Goal: Task Accomplishment & Management: Use online tool/utility

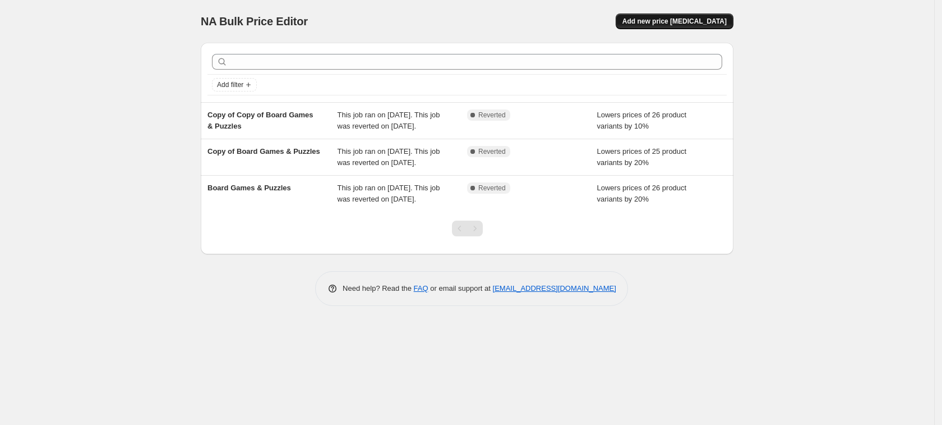
click at [681, 20] on span "Add new price [MEDICAL_DATA]" at bounding box center [675, 21] width 104 height 9
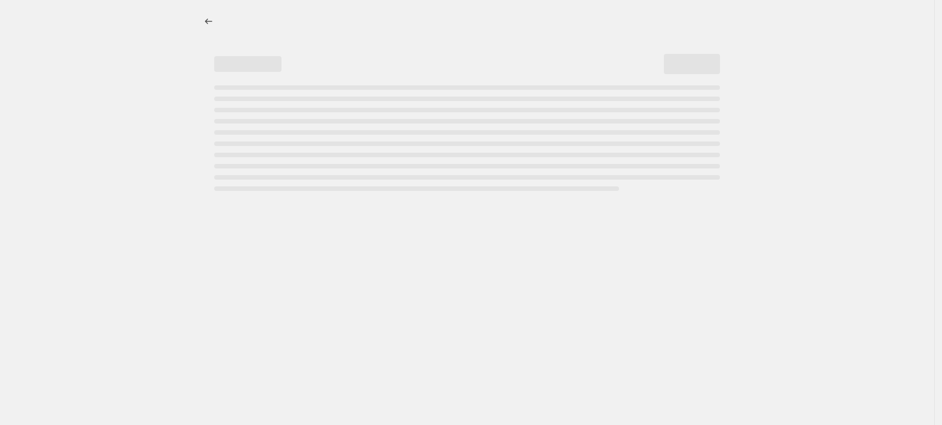
select select "percentage"
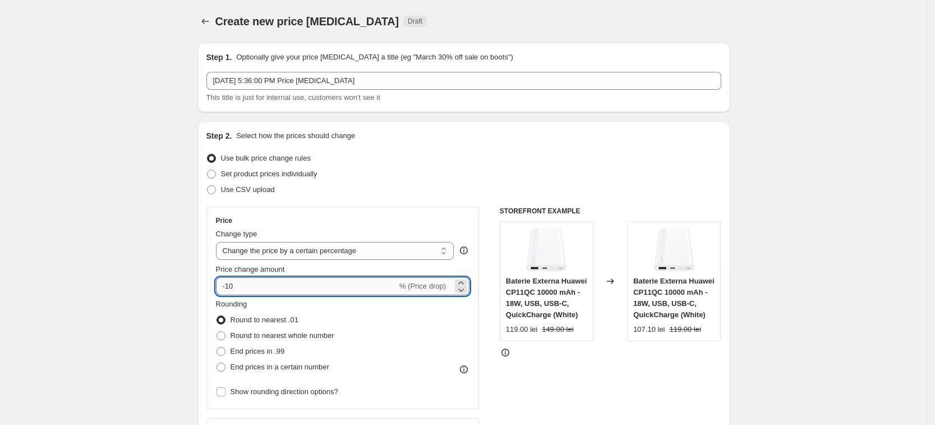
drag, startPoint x: 244, startPoint y: 288, endPoint x: 228, endPoint y: 289, distance: 15.8
click at [228, 289] on input "-10" at bounding box center [306, 286] width 181 height 18
type input "-20"
click at [506, 353] on icon at bounding box center [505, 352] width 11 height 11
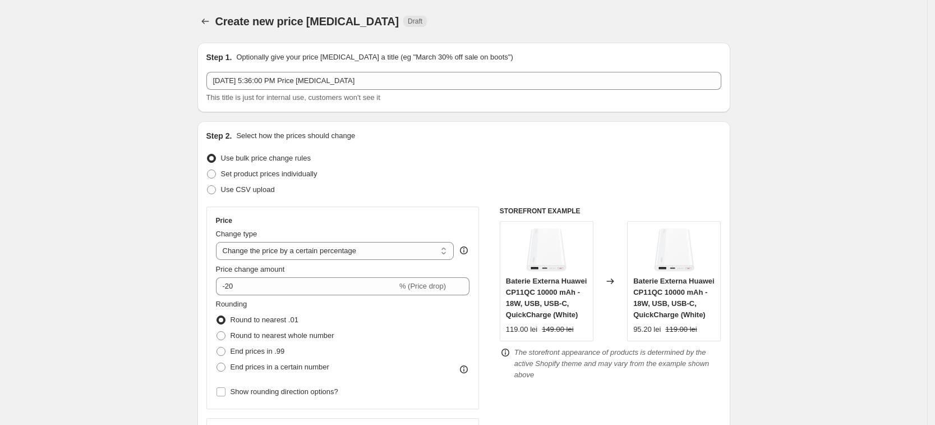
click at [507, 353] on icon at bounding box center [505, 352] width 11 height 11
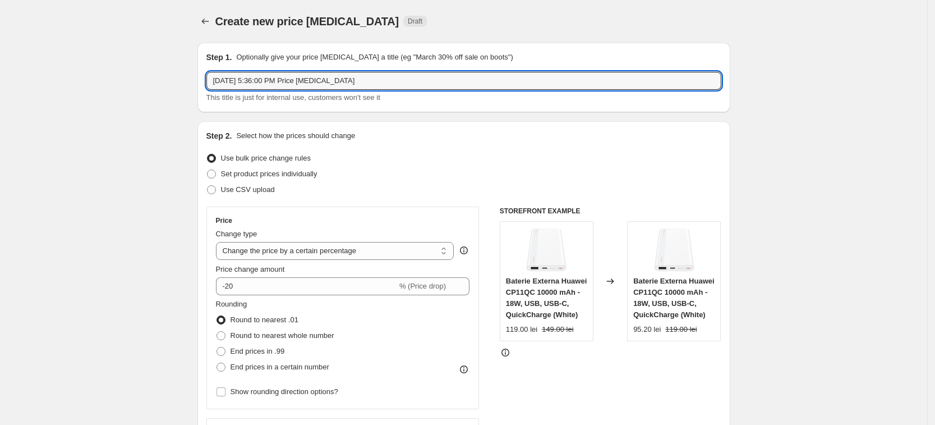
drag, startPoint x: 361, startPoint y: 81, endPoint x: 173, endPoint y: 93, distance: 188.3
type input "20% discount"
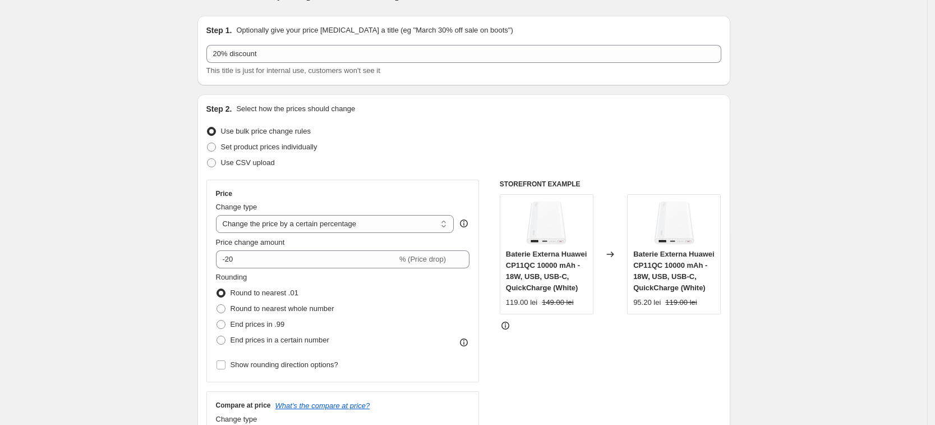
scroll to position [70, 0]
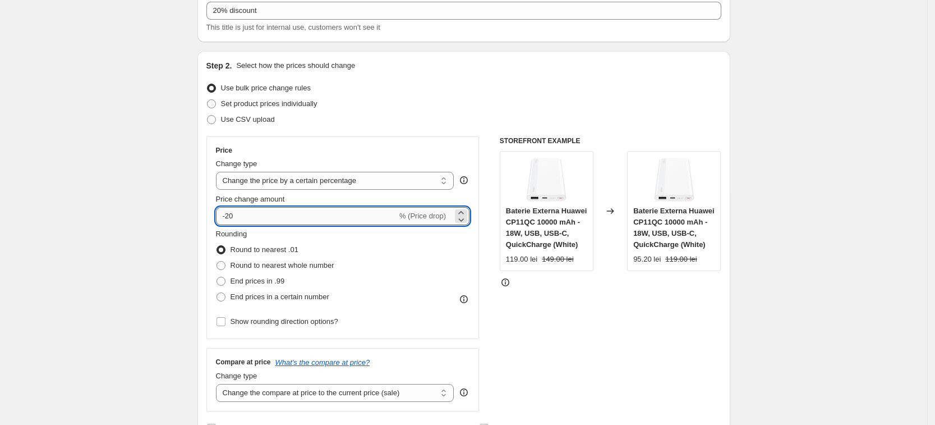
drag, startPoint x: 246, startPoint y: 214, endPoint x: 232, endPoint y: 217, distance: 14.2
click at [232, 217] on input "-20" at bounding box center [306, 216] width 181 height 18
drag, startPoint x: 238, startPoint y: 210, endPoint x: 231, endPoint y: 211, distance: 7.3
click at [231, 211] on input "-20" at bounding box center [306, 216] width 181 height 18
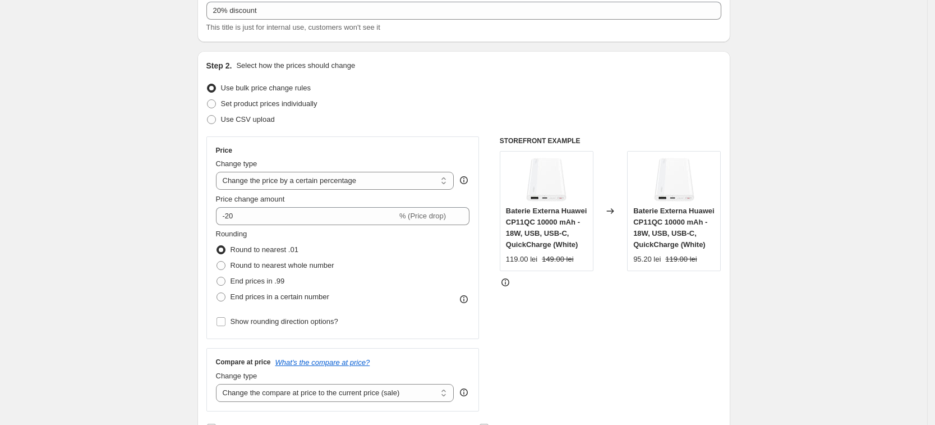
click at [215, 101] on span at bounding box center [211, 103] width 9 height 9
click at [208, 100] on input "Set product prices individually" at bounding box center [207, 99] width 1 height 1
radio input "true"
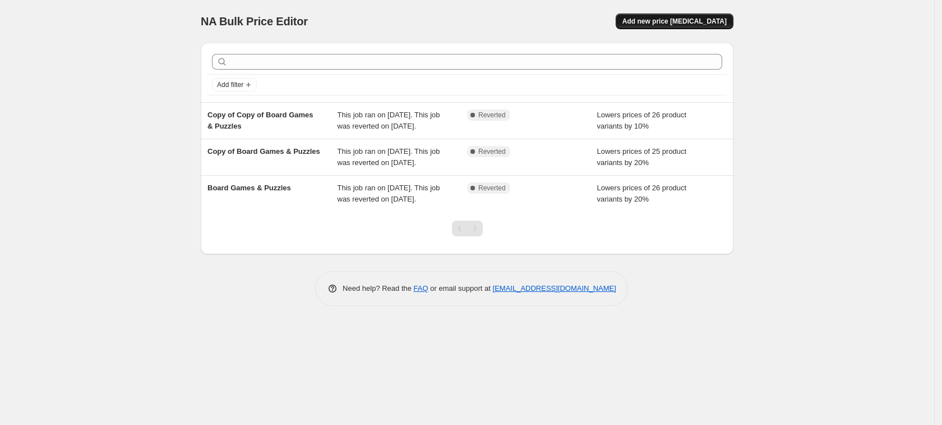
click at [686, 20] on span "Add new price [MEDICAL_DATA]" at bounding box center [675, 21] width 104 height 9
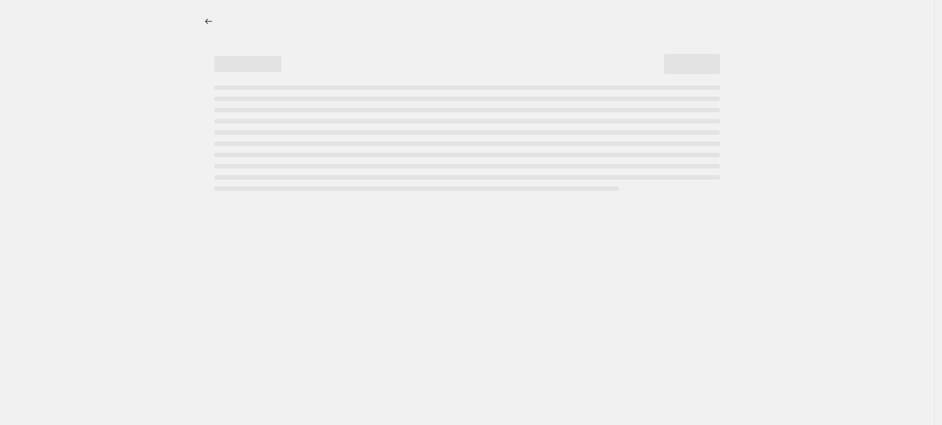
select select "percentage"
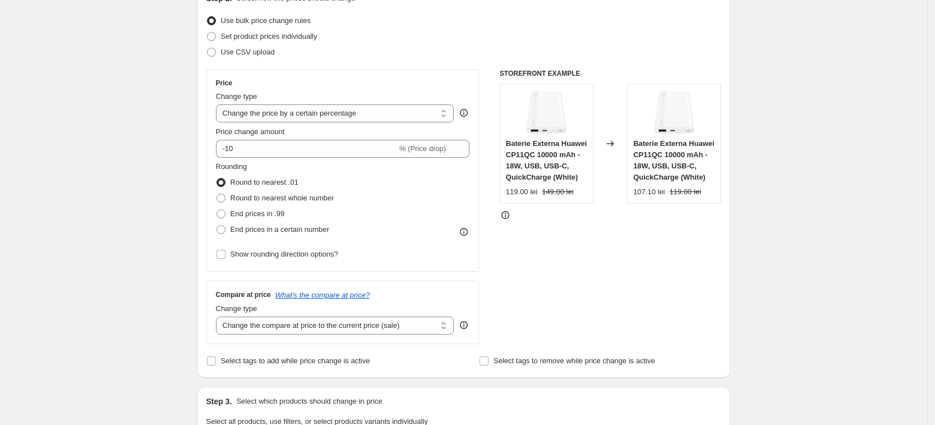
scroll to position [140, 0]
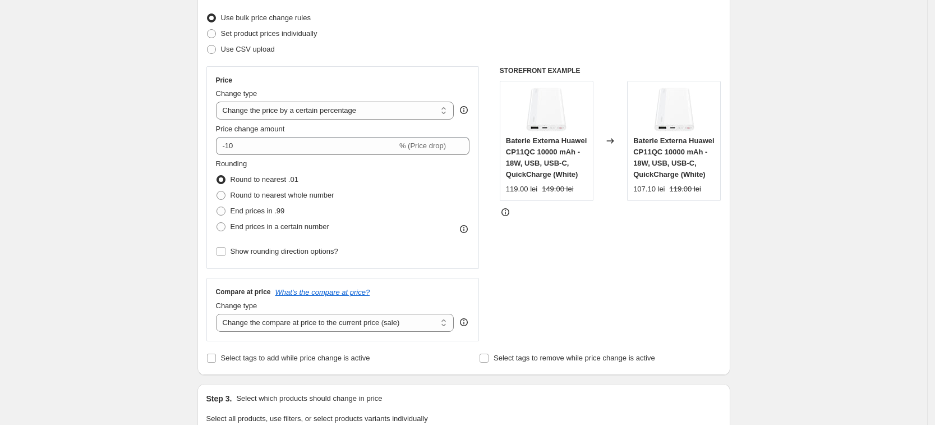
click at [464, 321] on icon at bounding box center [464, 322] width 8 height 8
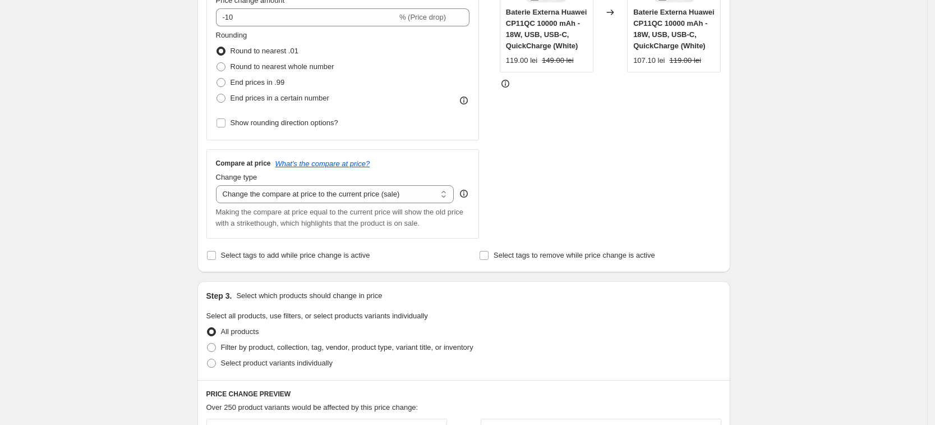
scroll to position [280, 0]
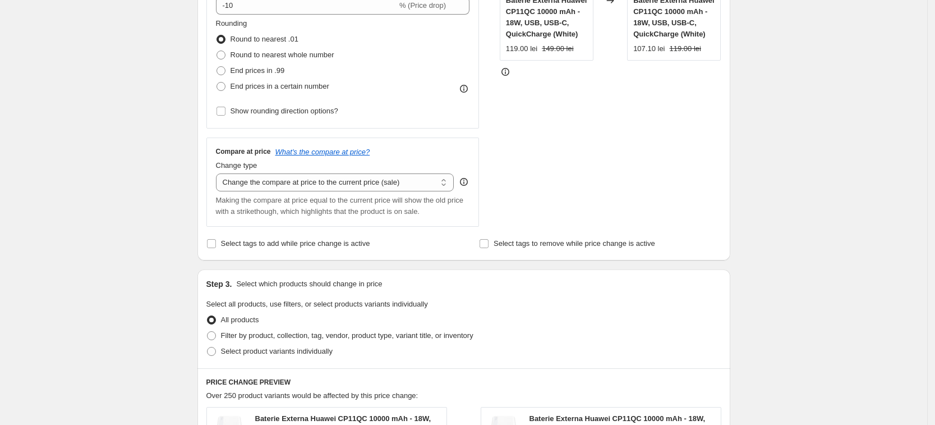
click at [127, 142] on div "Create new price change job. This page is ready Create new price change job Dra…" at bounding box center [463, 308] width 927 height 1176
click at [468, 180] on icon at bounding box center [463, 181] width 11 height 11
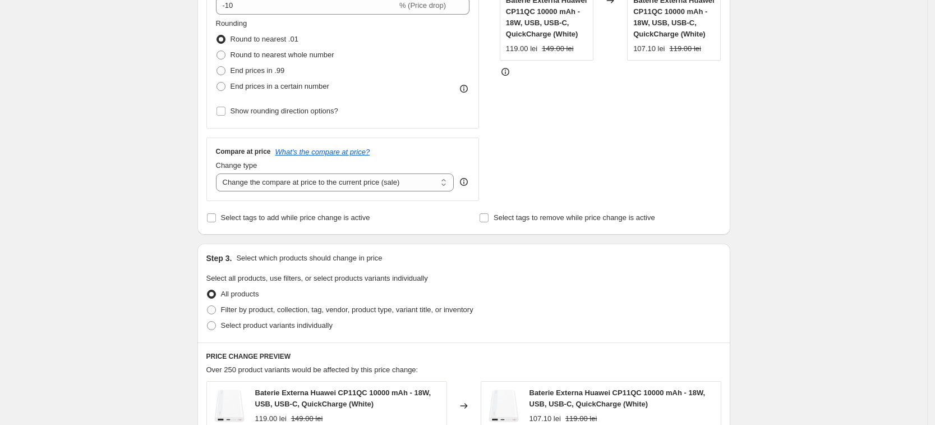
click at [468, 182] on icon at bounding box center [464, 182] width 8 height 8
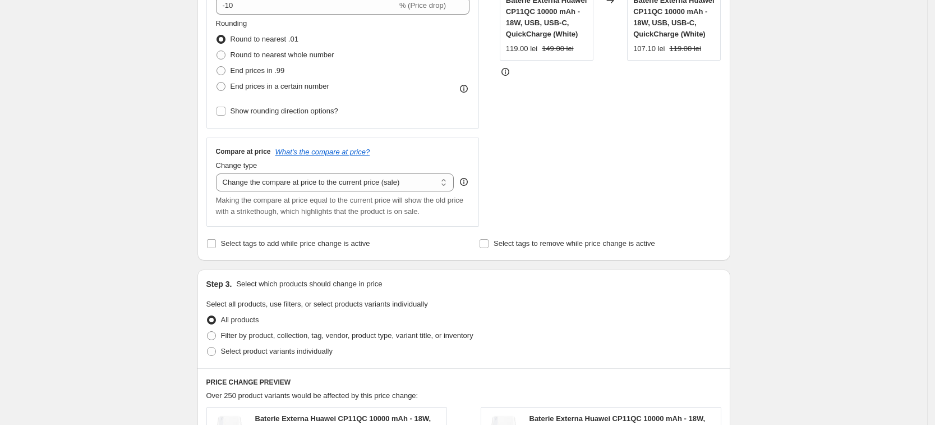
click at [468, 182] on icon at bounding box center [463, 181] width 11 height 11
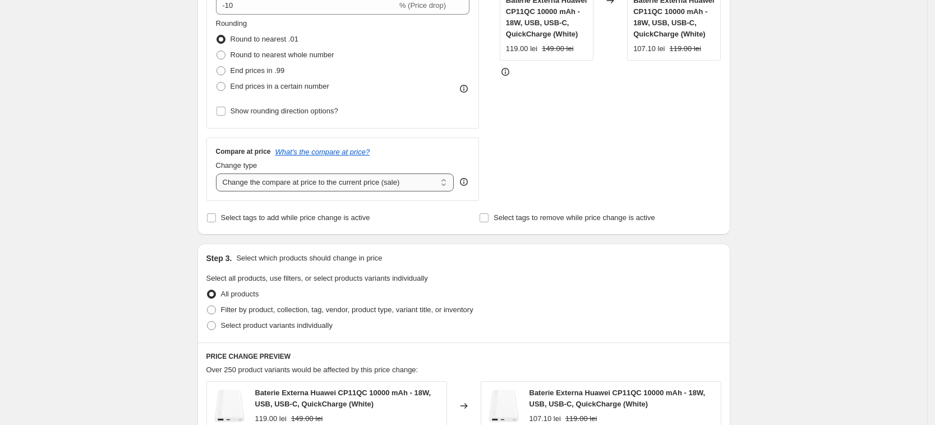
click at [411, 183] on select "Change the compare at price to the current price (sale) Change the compare at p…" at bounding box center [335, 182] width 238 height 18
click at [141, 190] on div "Create new price change job. This page is ready Create new price change job Dra…" at bounding box center [463, 295] width 927 height 1151
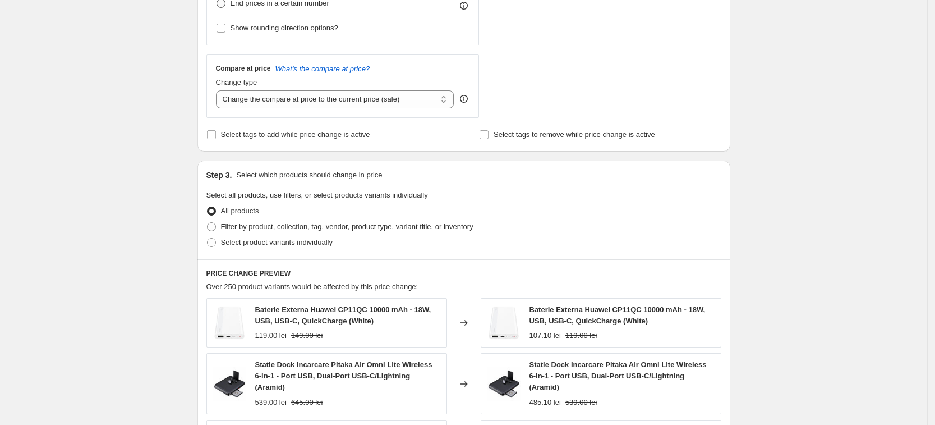
scroll to position [420, 0]
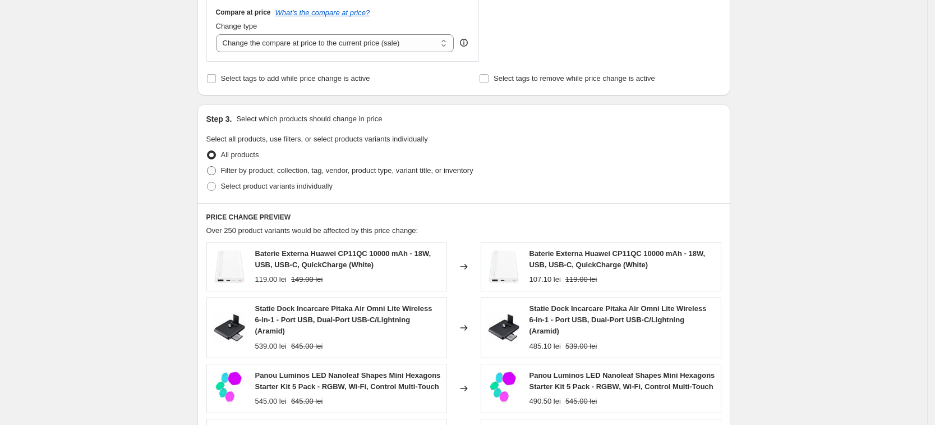
click at [215, 172] on span at bounding box center [211, 170] width 9 height 9
click at [208, 167] on input "Filter by product, collection, tag, vendor, product type, variant title, or inv…" at bounding box center [207, 166] width 1 height 1
radio input "true"
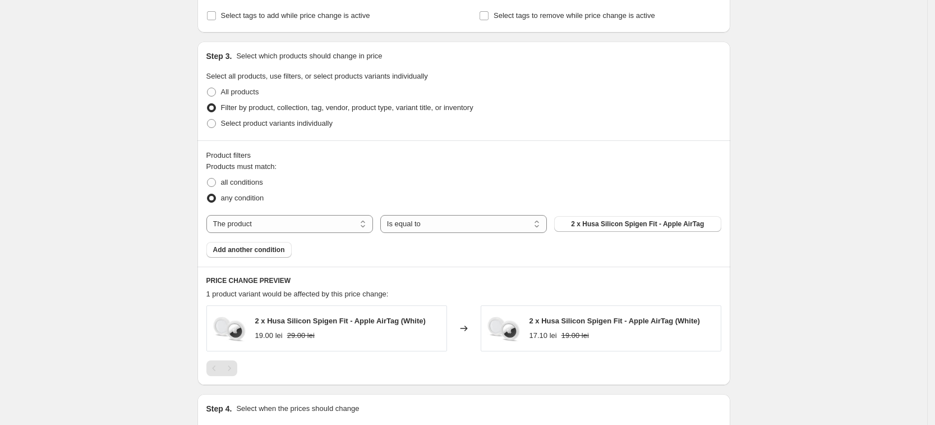
scroll to position [477, 0]
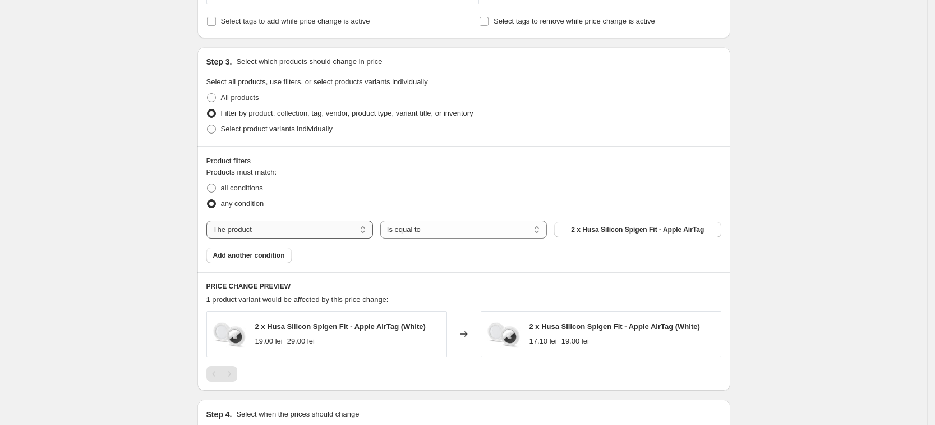
click at [291, 228] on select "The product The product's collection The product's tag The product's vendor The…" at bounding box center [289, 229] width 167 height 18
select select "product_type"
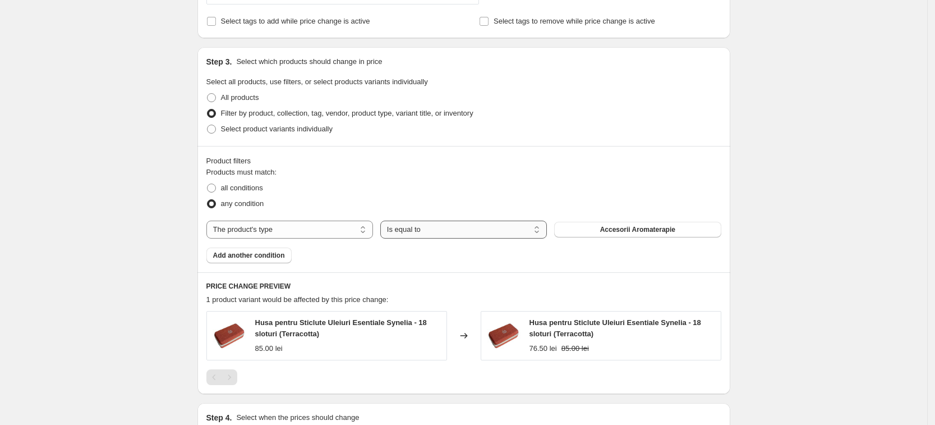
click at [443, 232] on select "Is equal to Is not equal to" at bounding box center [463, 229] width 167 height 18
click at [140, 208] on div "Create new price change job. This page is ready Create new price change job Dra…" at bounding box center [463, 45] width 927 height 1044
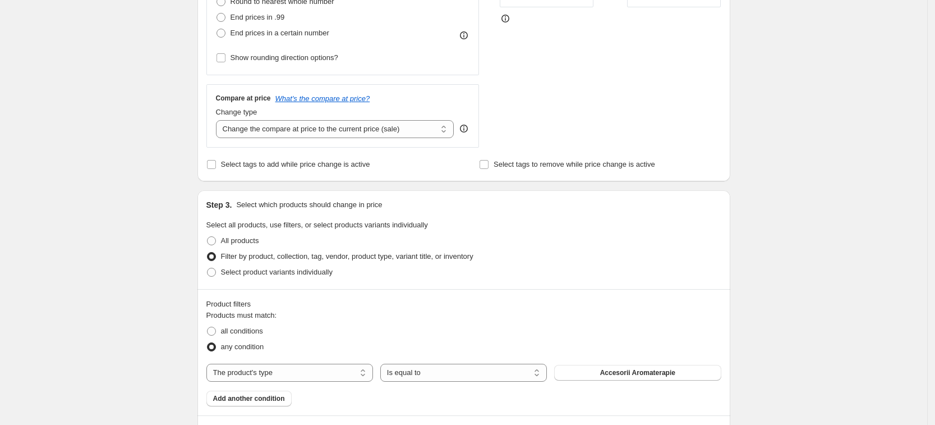
scroll to position [140, 0]
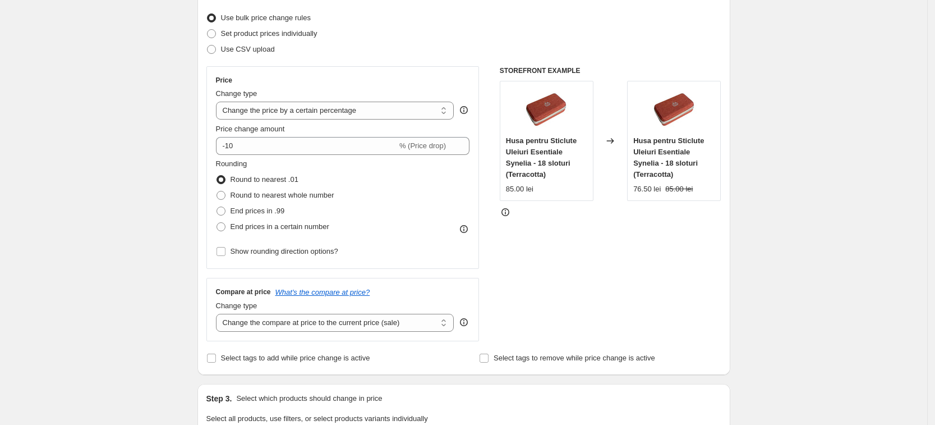
drag, startPoint x: 143, startPoint y: 197, endPoint x: 99, endPoint y: 205, distance: 45.0
drag, startPoint x: 99, startPoint y: 205, endPoint x: 35, endPoint y: 157, distance: 80.4
click at [35, 157] on div "Create new price change job. This page is ready Create new price change job Dra…" at bounding box center [463, 382] width 927 height 1044
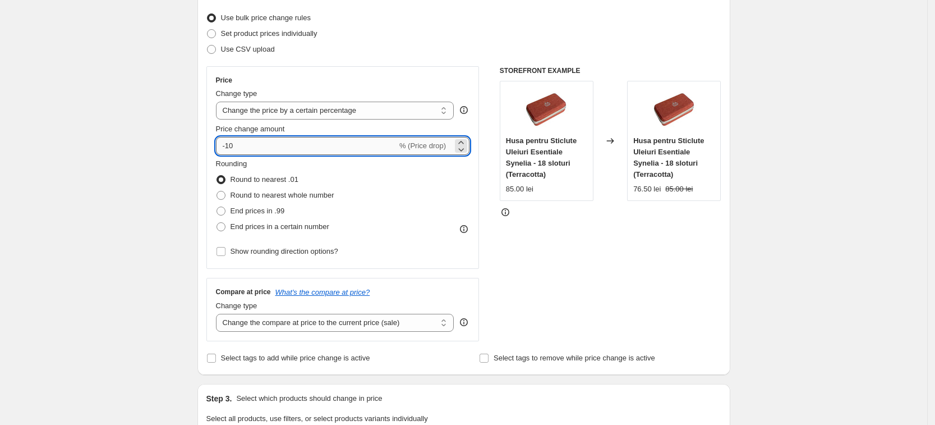
drag, startPoint x: 242, startPoint y: 150, endPoint x: 231, endPoint y: 151, distance: 11.3
click at [231, 151] on input "-10" at bounding box center [306, 146] width 181 height 18
type input "-20"
click at [137, 153] on div "Create new price change job. This page is ready Create new price change job Dra…" at bounding box center [463, 382] width 927 height 1044
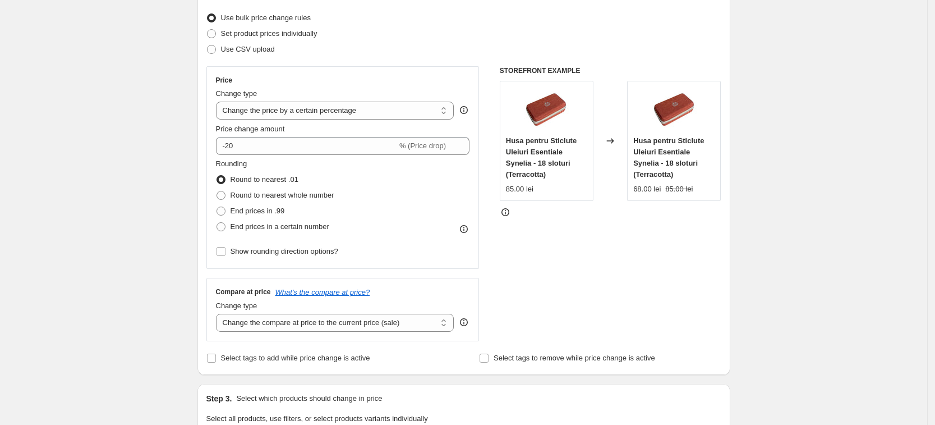
click at [822, 162] on div "Create new price change job. This page is ready Create new price change job Dra…" at bounding box center [463, 382] width 927 height 1044
click at [818, 214] on div "Create new price change job. This page is ready Create new price change job Dra…" at bounding box center [463, 382] width 927 height 1044
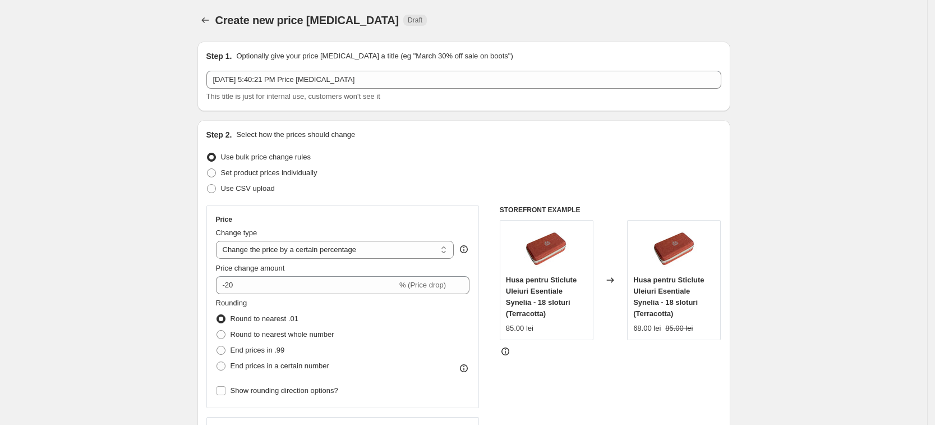
scroll to position [0, 0]
